Goal: Transaction & Acquisition: Download file/media

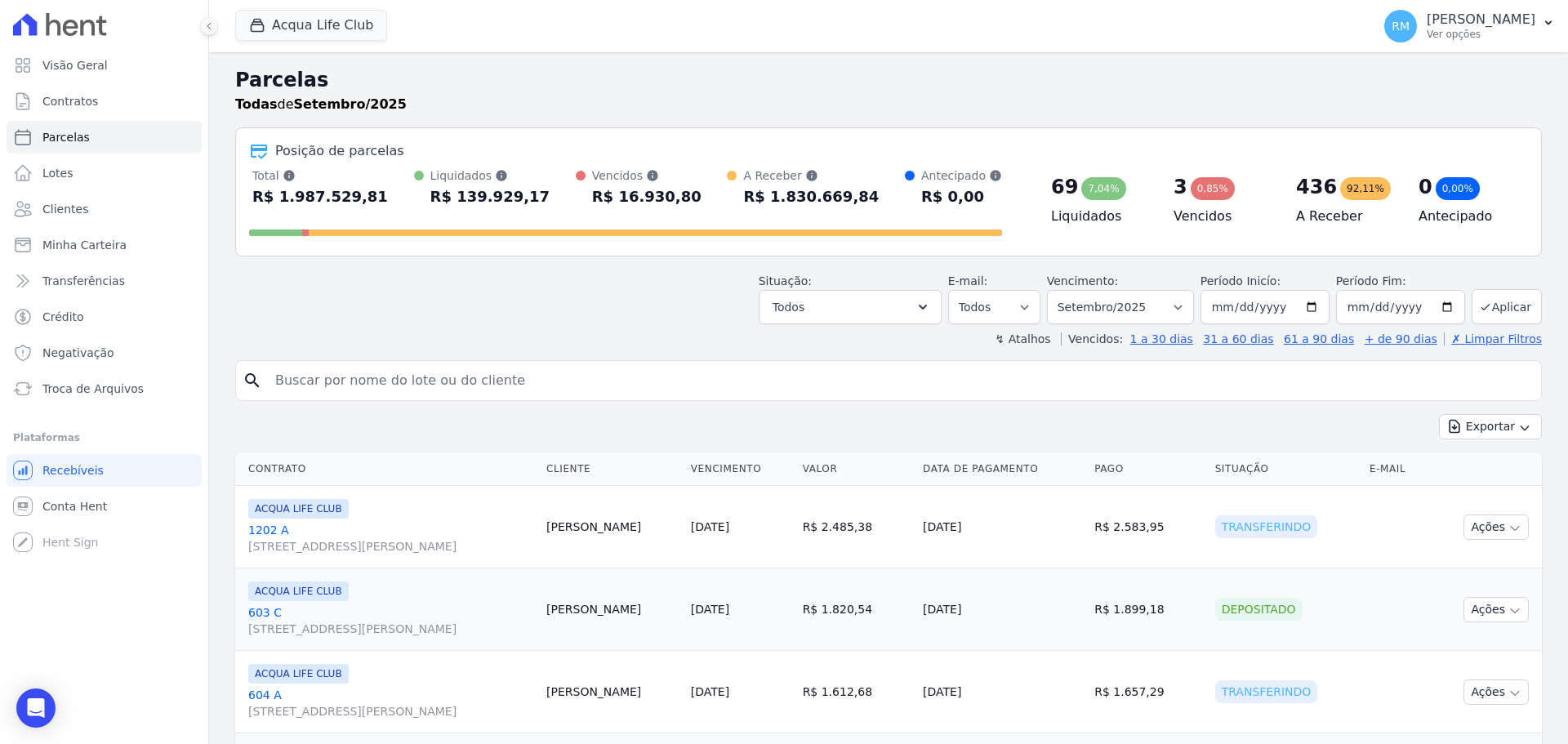
select select
click at [60, 386] on span "Troca de Arquivos" at bounding box center [93, 389] width 102 height 16
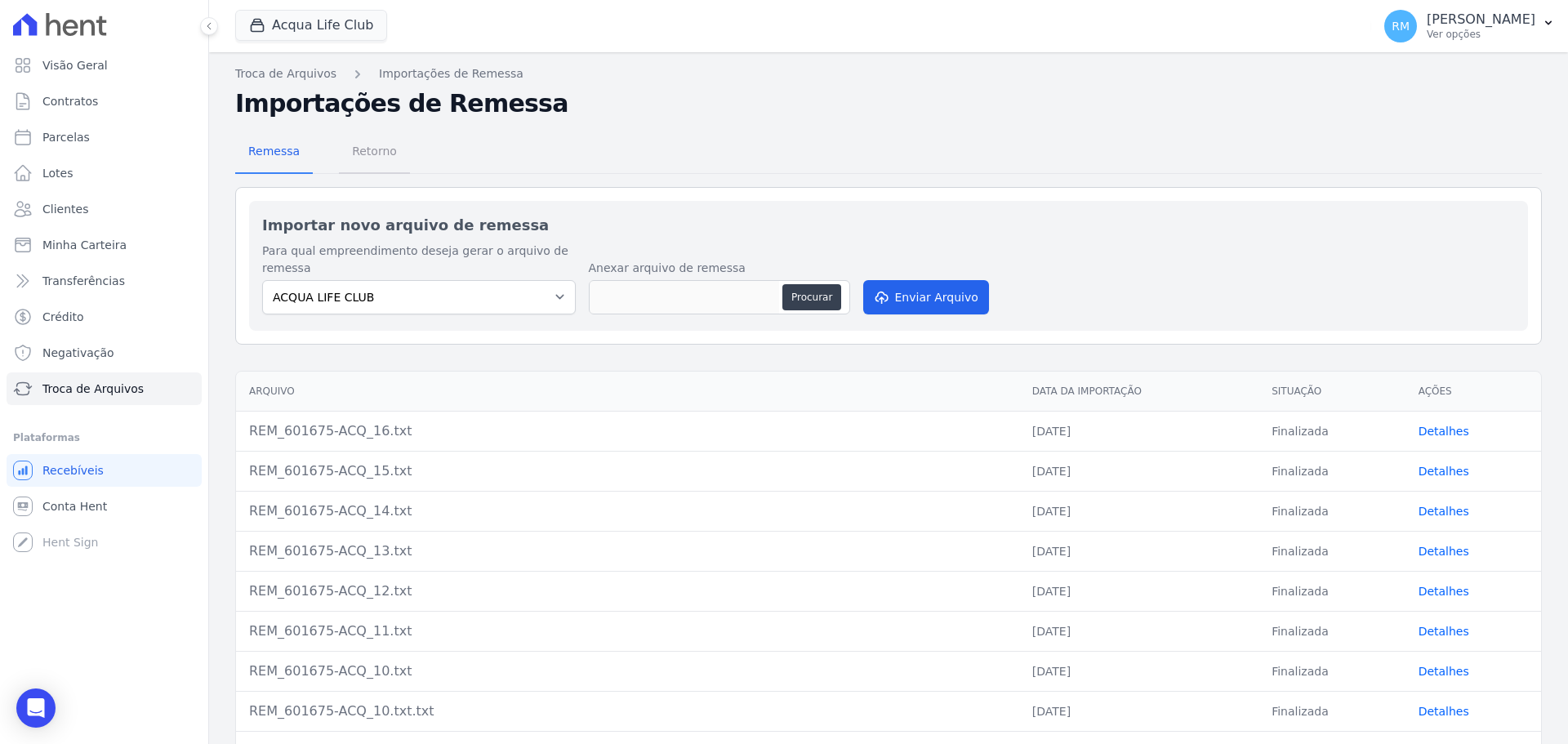
click at [353, 157] on span "Retorno" at bounding box center [374, 151] width 65 height 33
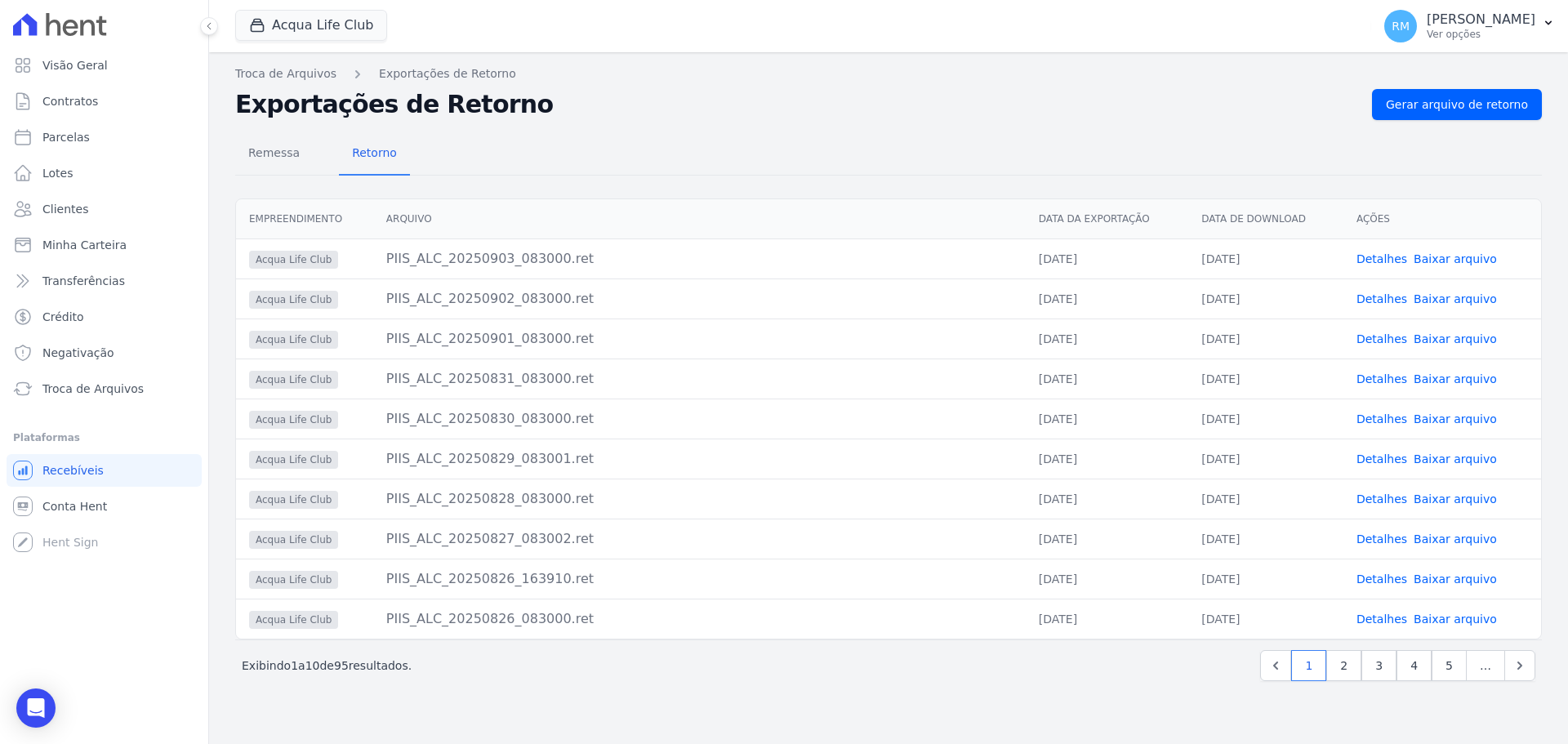
click at [1466, 581] on link "Baixar arquivo" at bounding box center [1456, 579] width 84 height 13
click at [1466, 620] on link "Baixar arquivo" at bounding box center [1456, 619] width 84 height 13
click at [1473, 536] on link "Baixar arquivo" at bounding box center [1456, 539] width 84 height 13
click at [1444, 499] on link "Baixar arquivo" at bounding box center [1456, 499] width 84 height 13
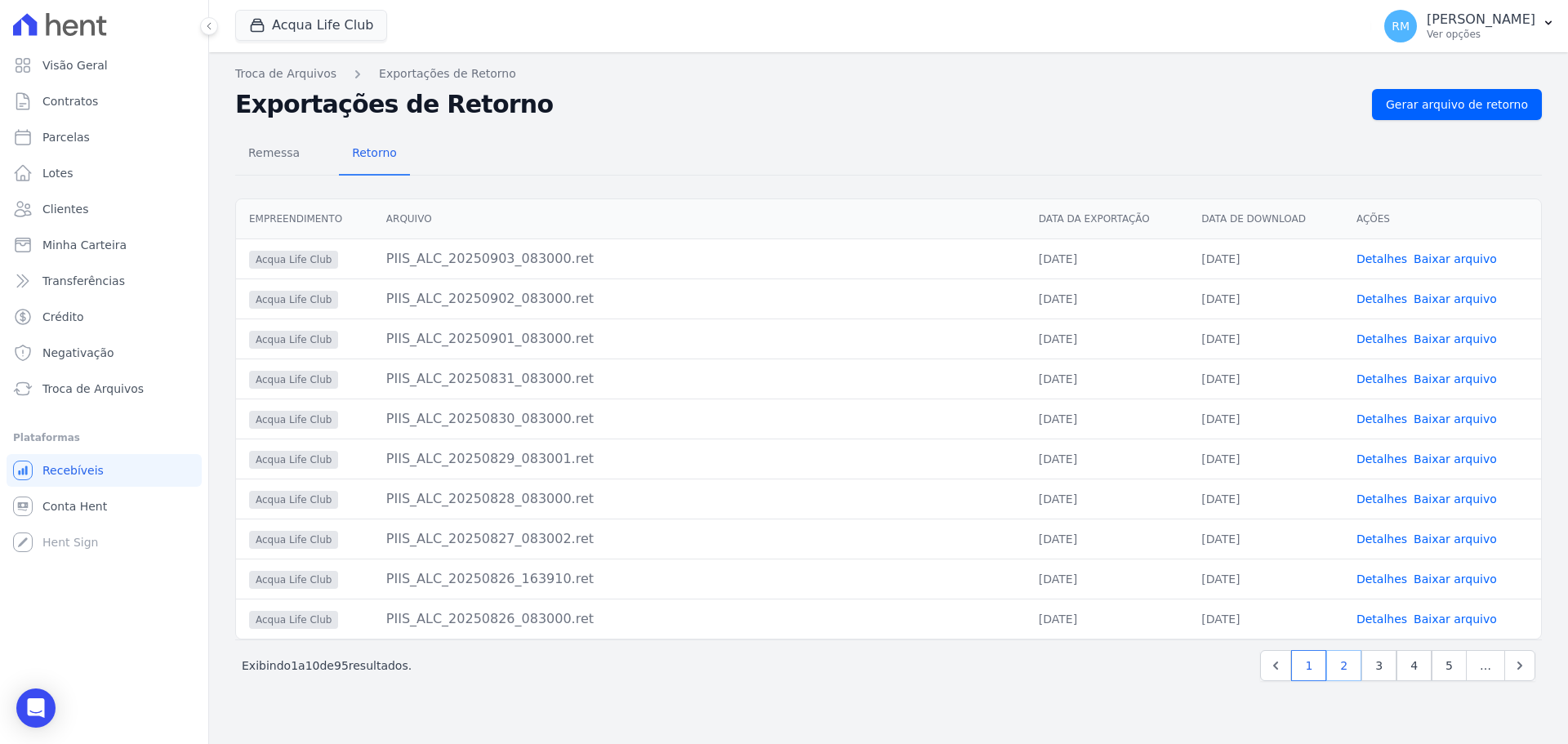
click at [1351, 669] on link "2" at bounding box center [1344, 665] width 35 height 31
click at [1286, 662] on link "1" at bounding box center [1273, 665] width 35 height 31
